Goal: Navigation & Orientation: Find specific page/section

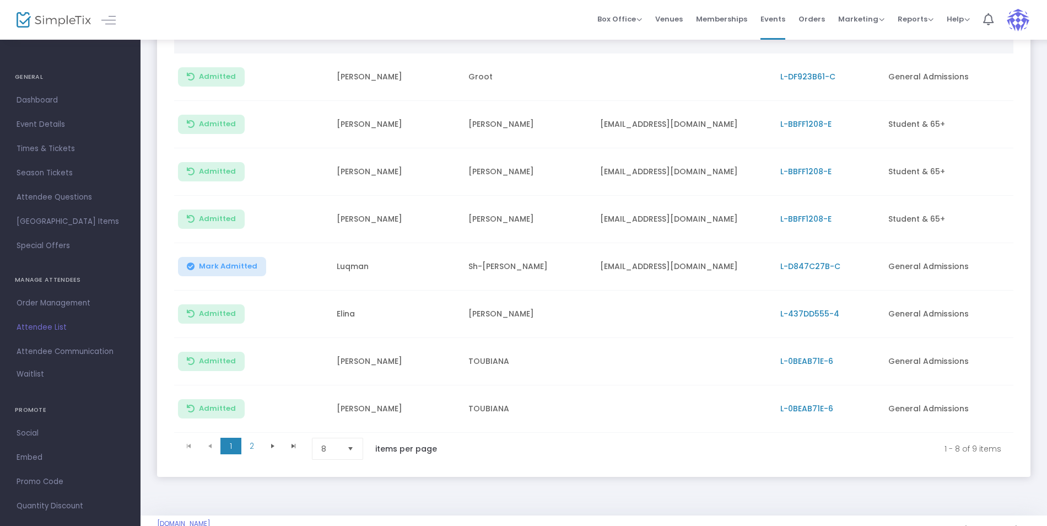
scroll to position [191, 0]
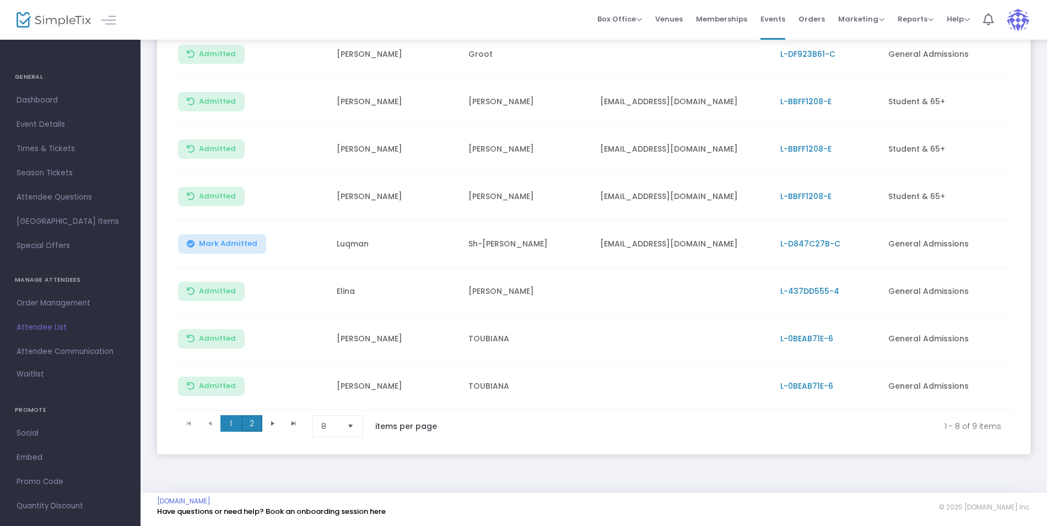
click at [256, 415] on span "2" at bounding box center [251, 423] width 21 height 17
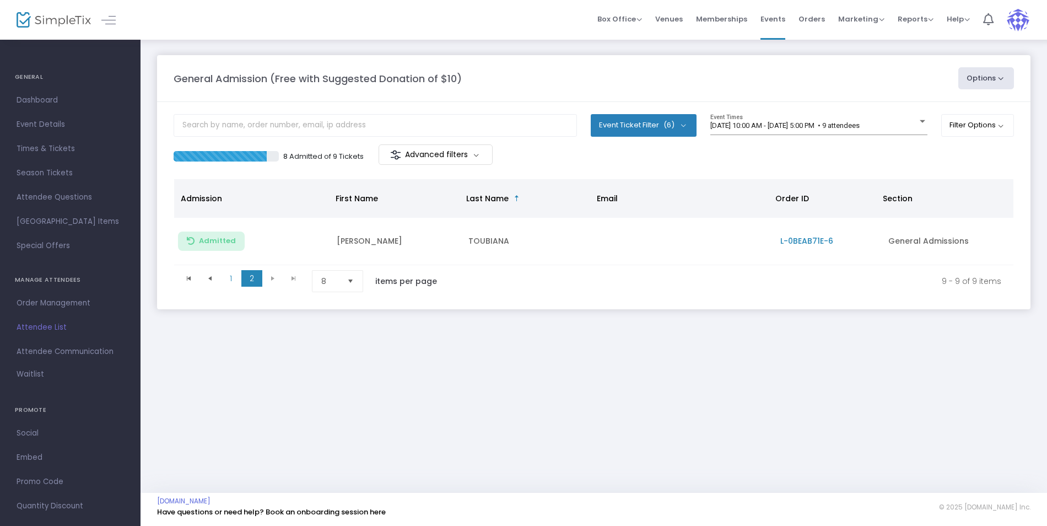
scroll to position [0, 0]
click at [230, 271] on span "1" at bounding box center [230, 278] width 21 height 17
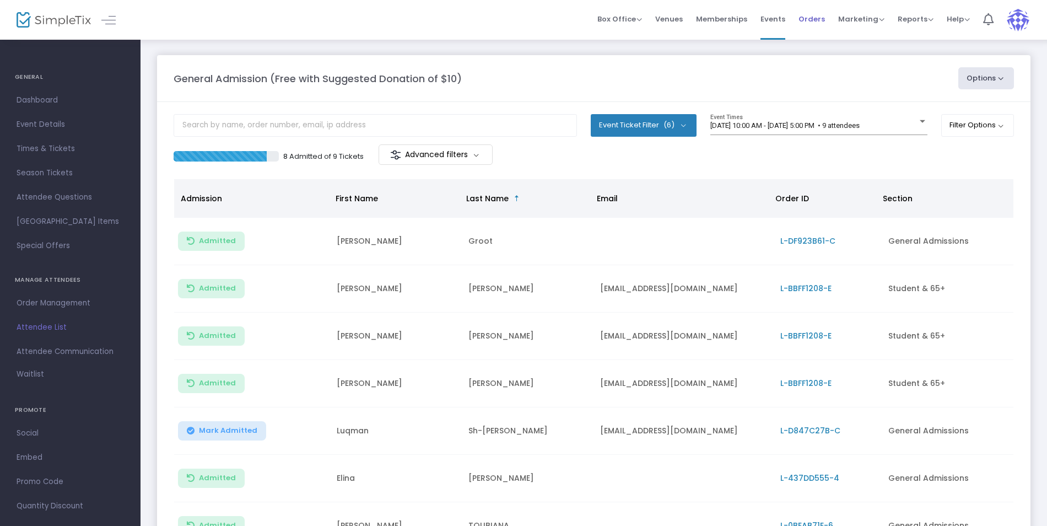
click at [804, 17] on span "Orders" at bounding box center [812, 19] width 26 height 28
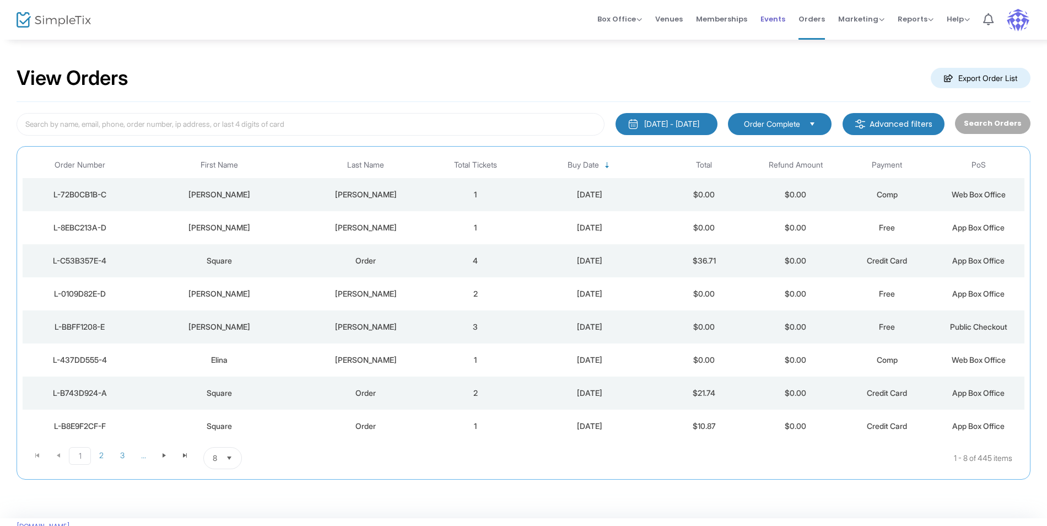
click at [780, 18] on span "Events" at bounding box center [773, 19] width 25 height 28
